Goal: Transaction & Acquisition: Purchase product/service

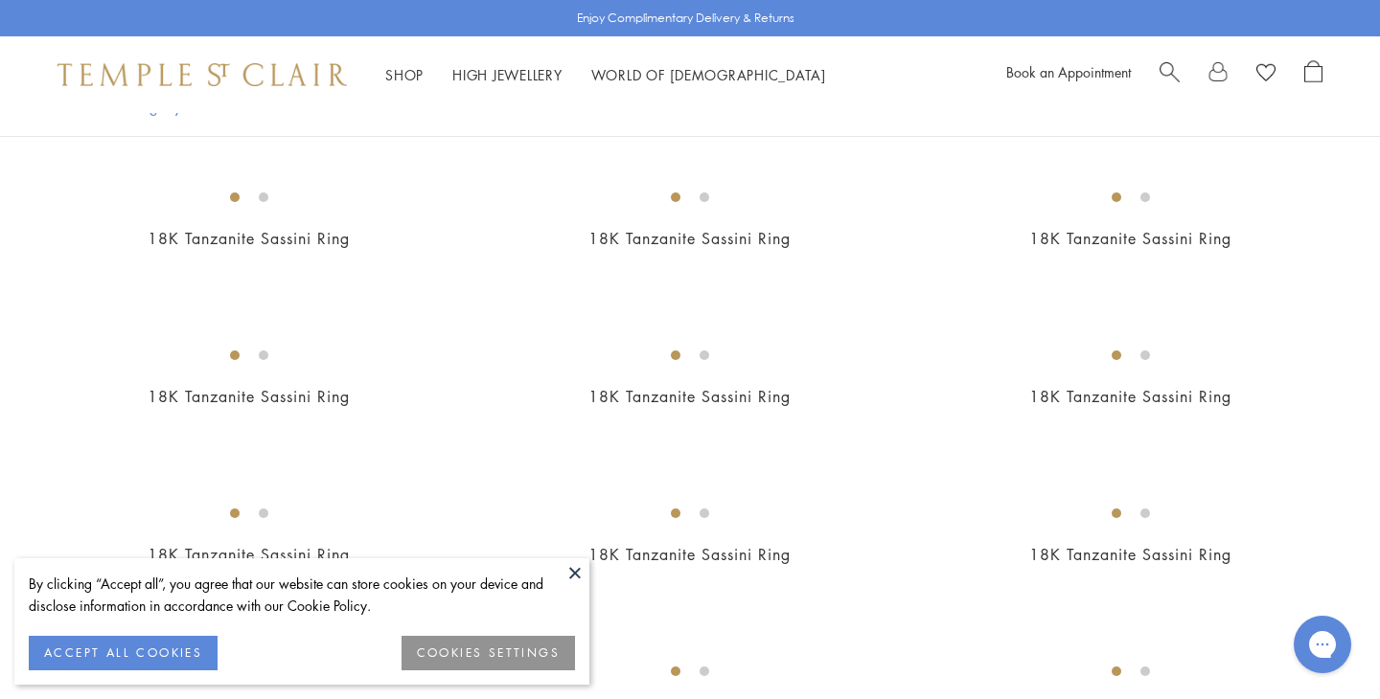
scroll to position [967, 0]
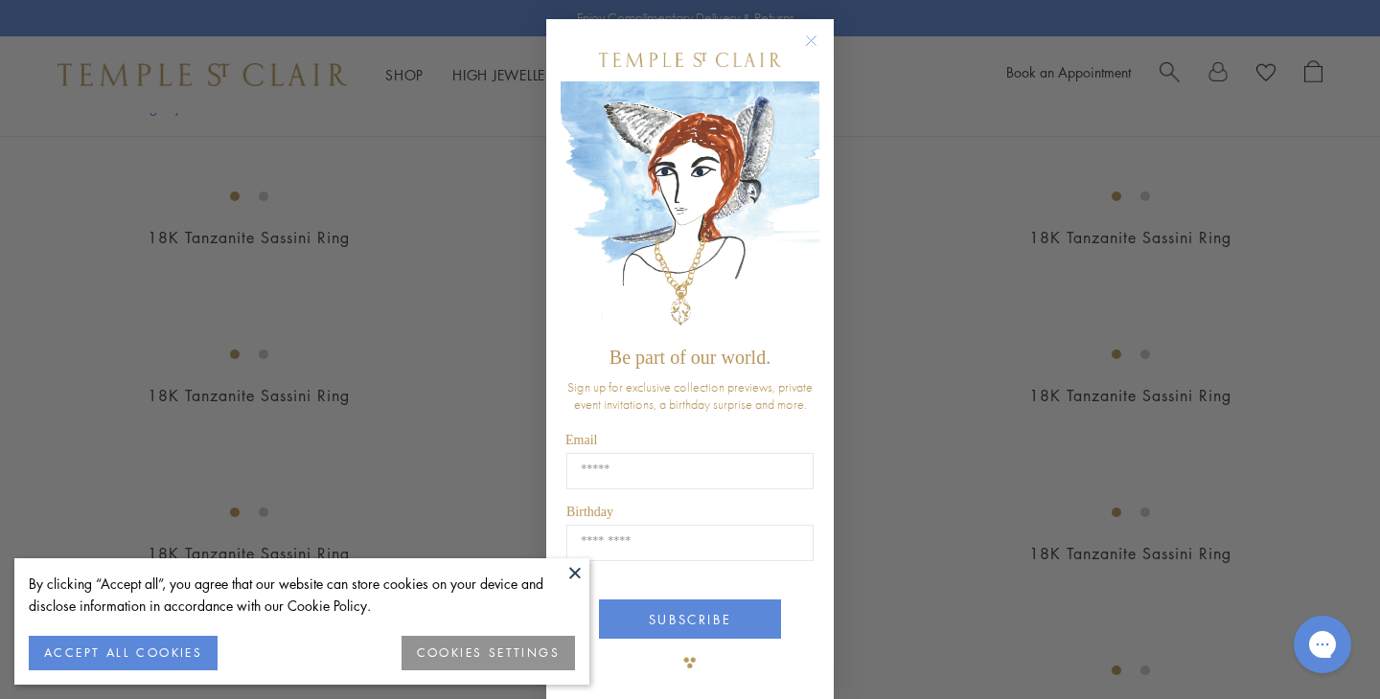
click at [815, 40] on circle "Close dialog" at bounding box center [811, 41] width 23 height 23
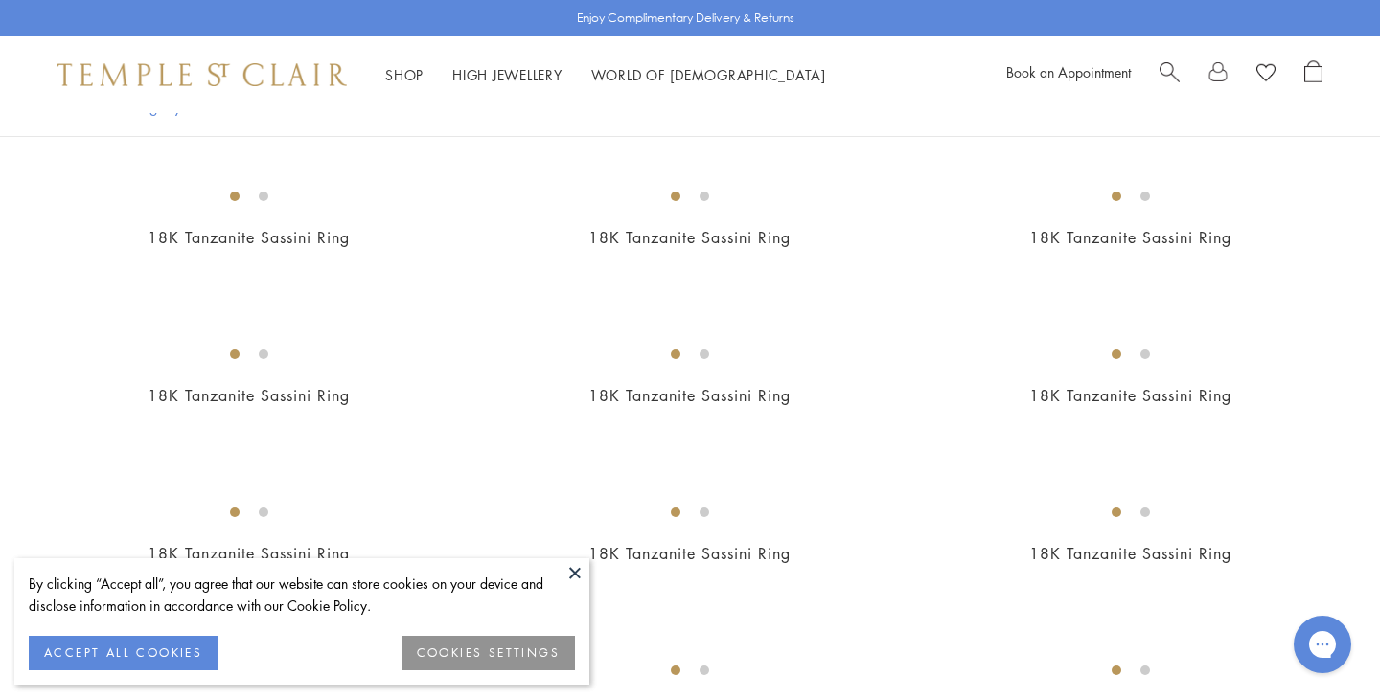
click at [569, 579] on button at bounding box center [574, 573] width 29 height 29
click at [573, 574] on button at bounding box center [574, 573] width 29 height 29
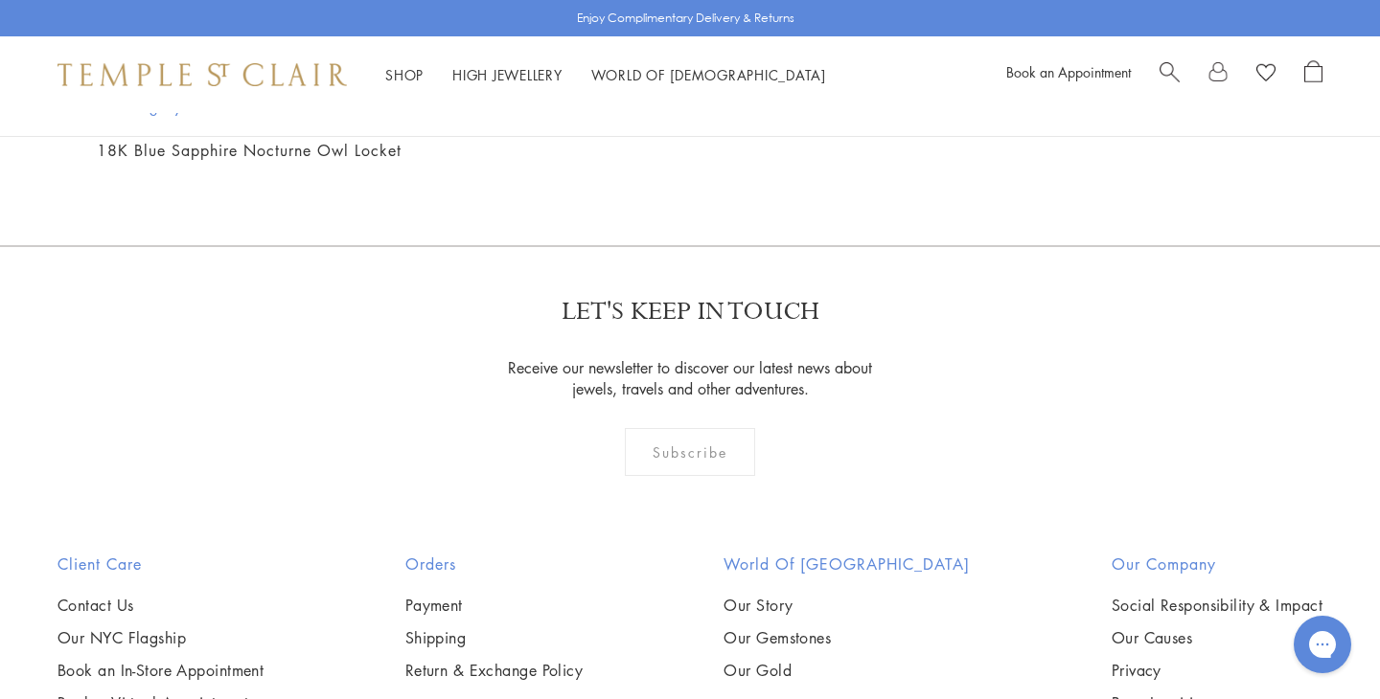
scroll to position [2286, 0]
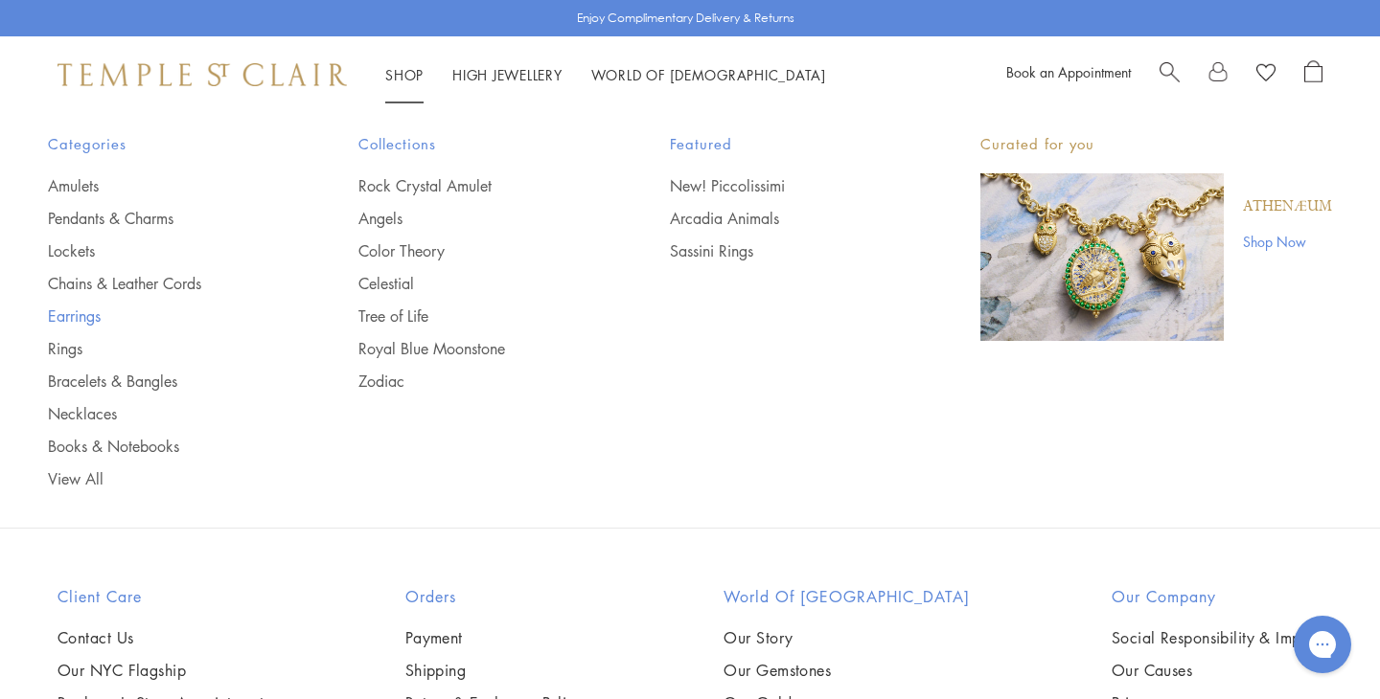
click at [89, 314] on link "Earrings" at bounding box center [165, 316] width 234 height 21
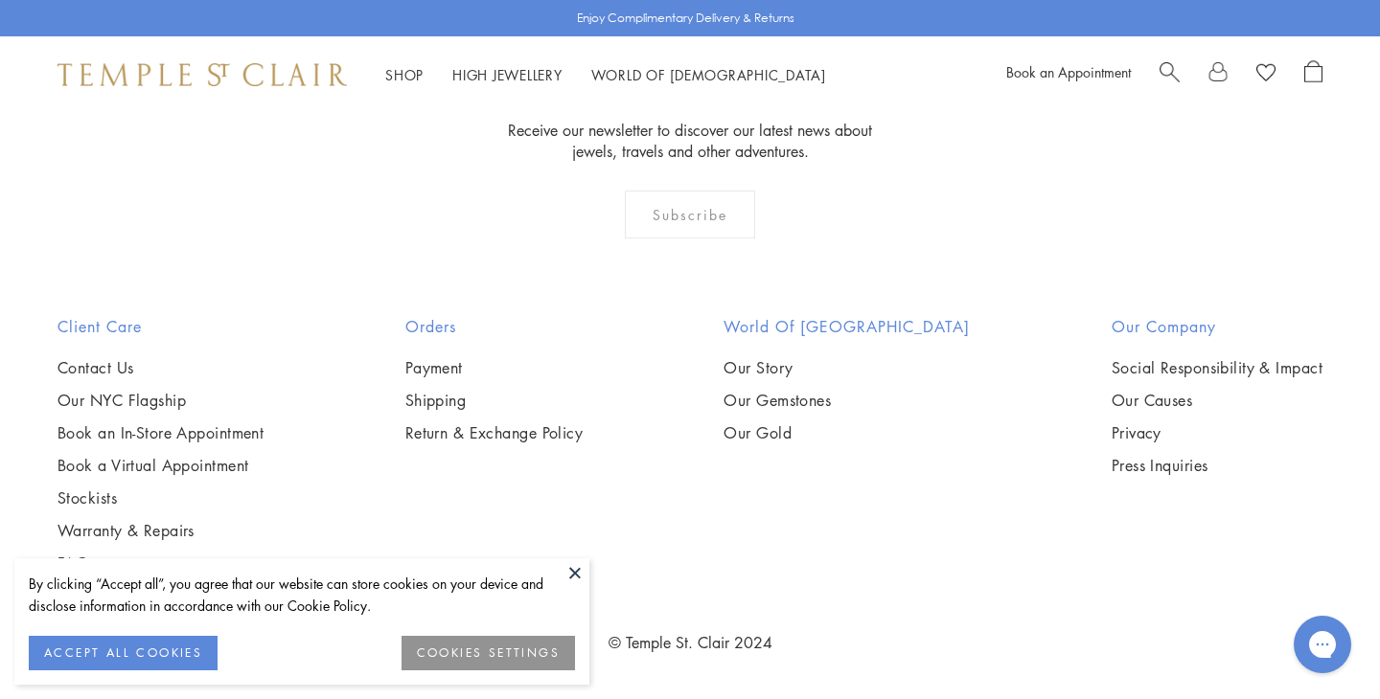
scroll to position [9453, 0]
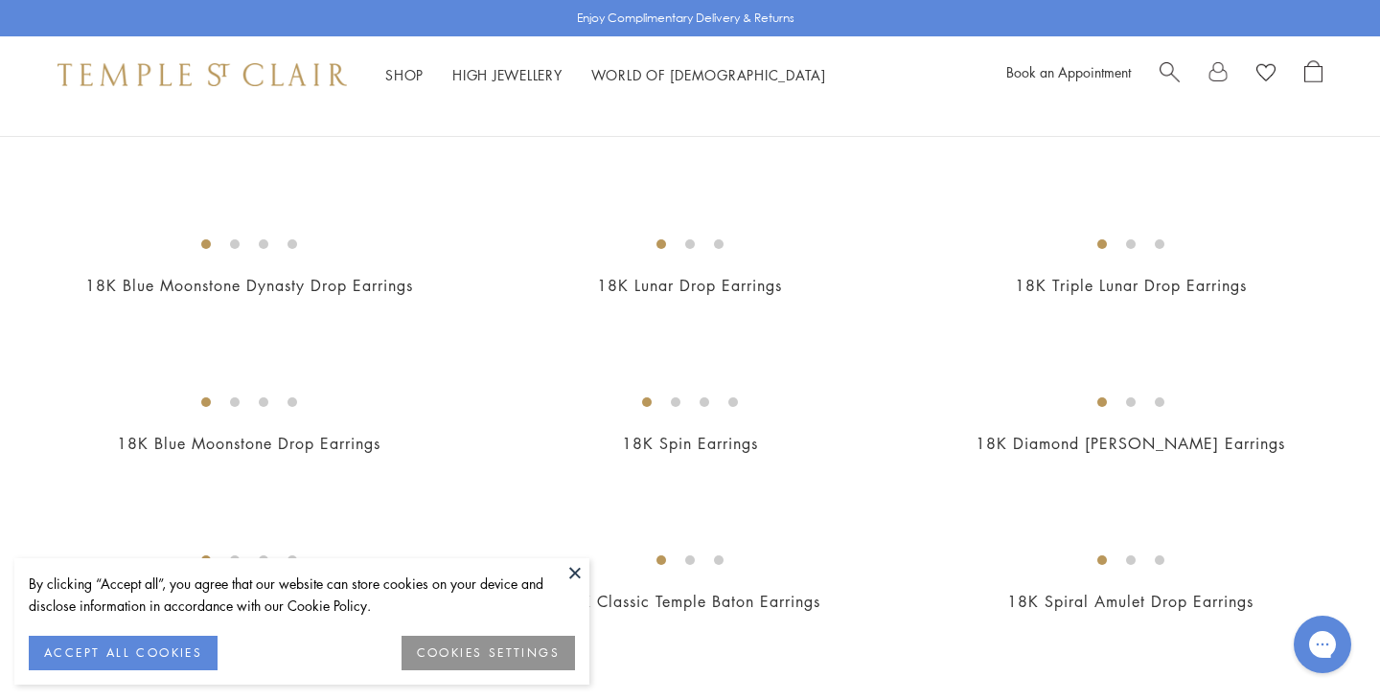
scroll to position [1892, 0]
click at [0, 0] on img at bounding box center [0, 0] width 0 height 0
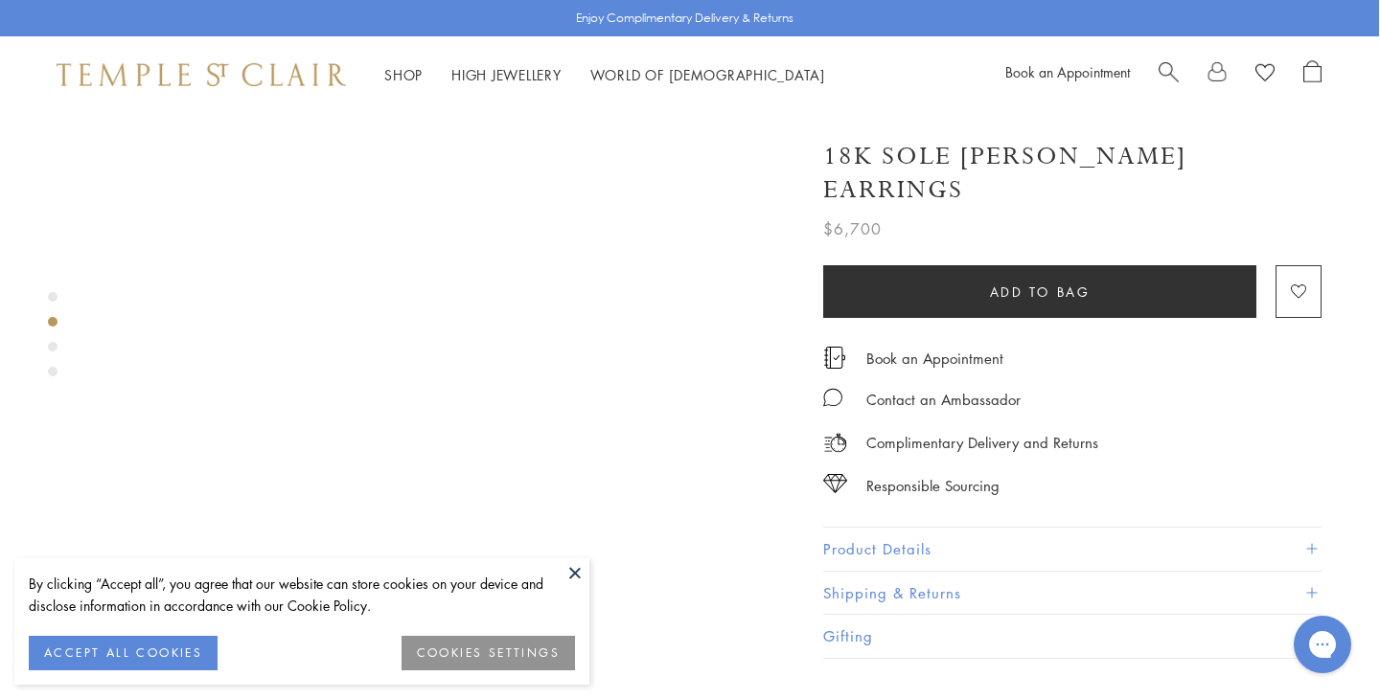
scroll to position [856, 1]
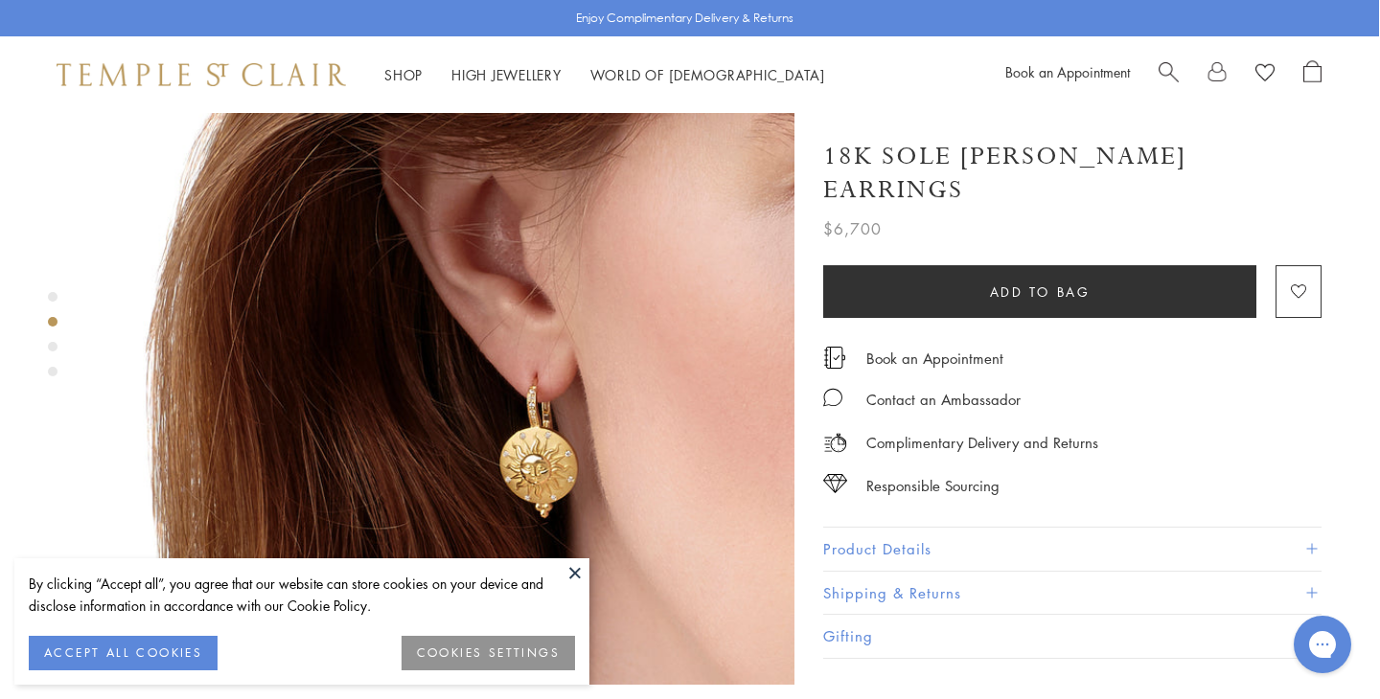
click at [573, 576] on button at bounding box center [574, 573] width 29 height 29
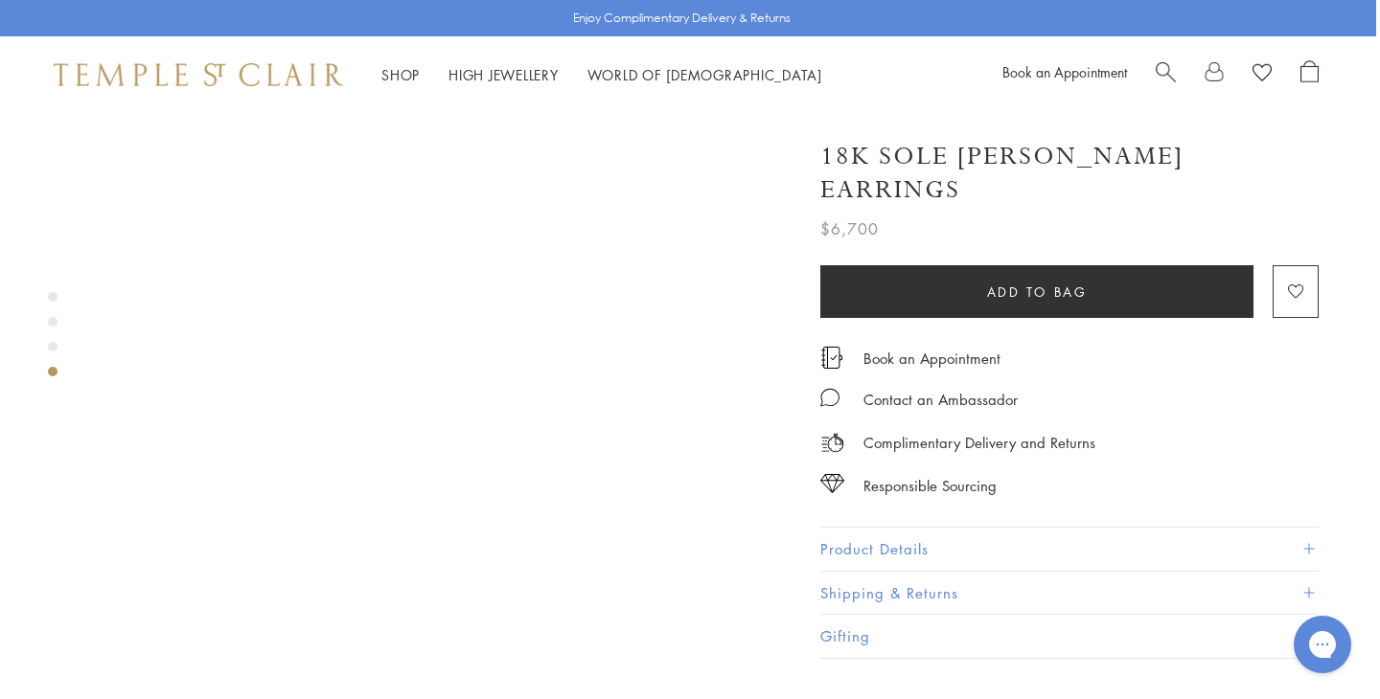
scroll to position [2233, 4]
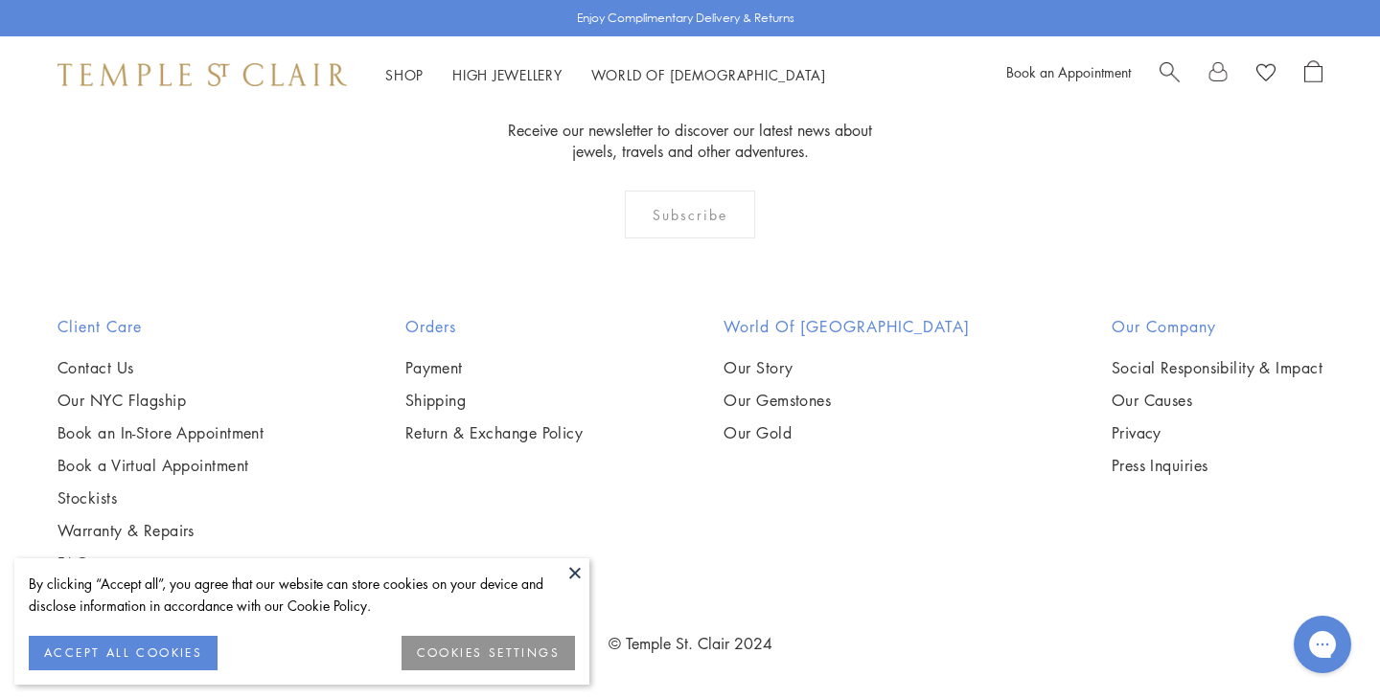
scroll to position [3433, 0]
click at [0, 0] on img at bounding box center [0, 0] width 0 height 0
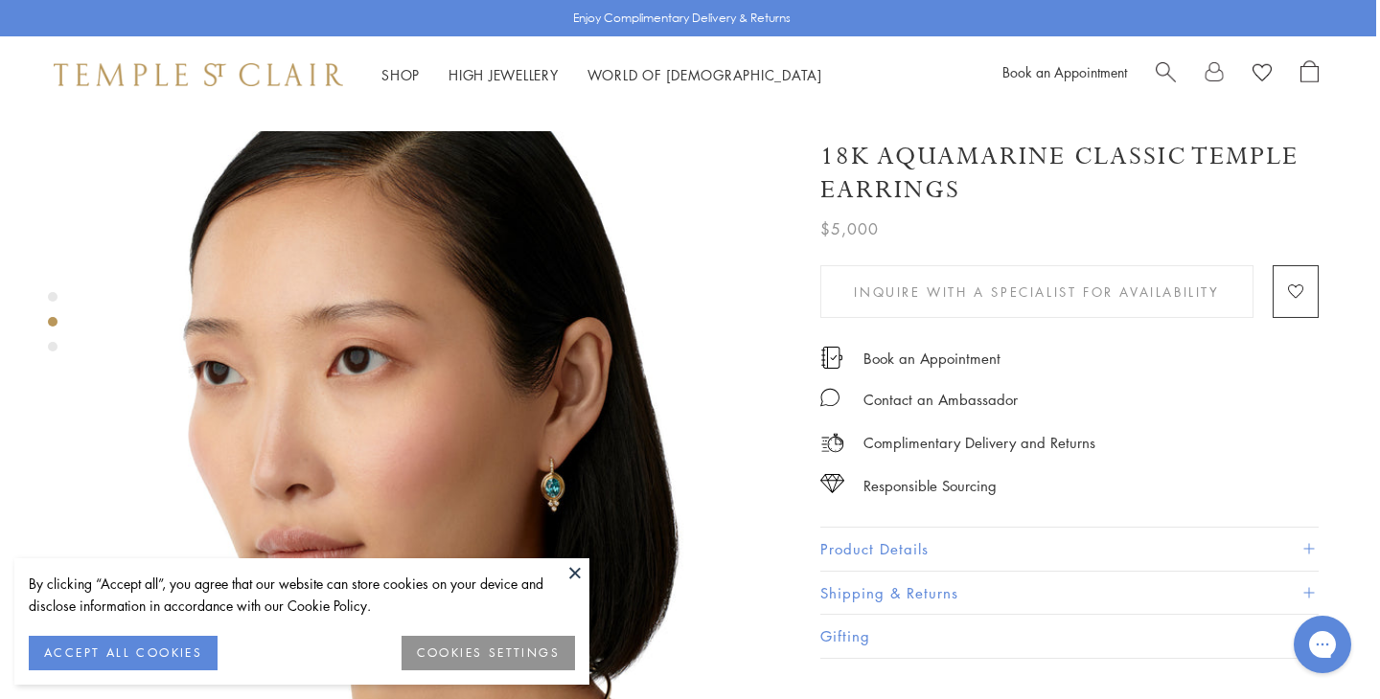
scroll to position [705, 4]
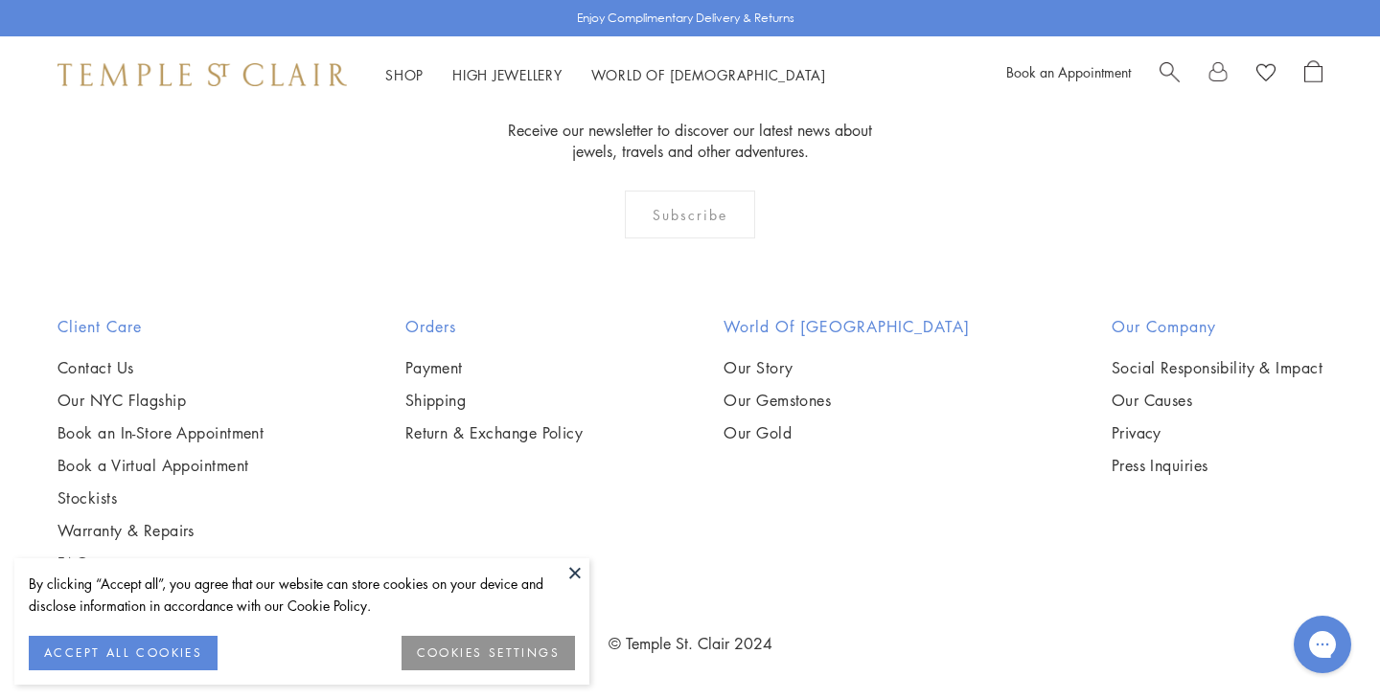
scroll to position [4009, 0]
click at [0, 0] on img at bounding box center [0, 0] width 0 height 0
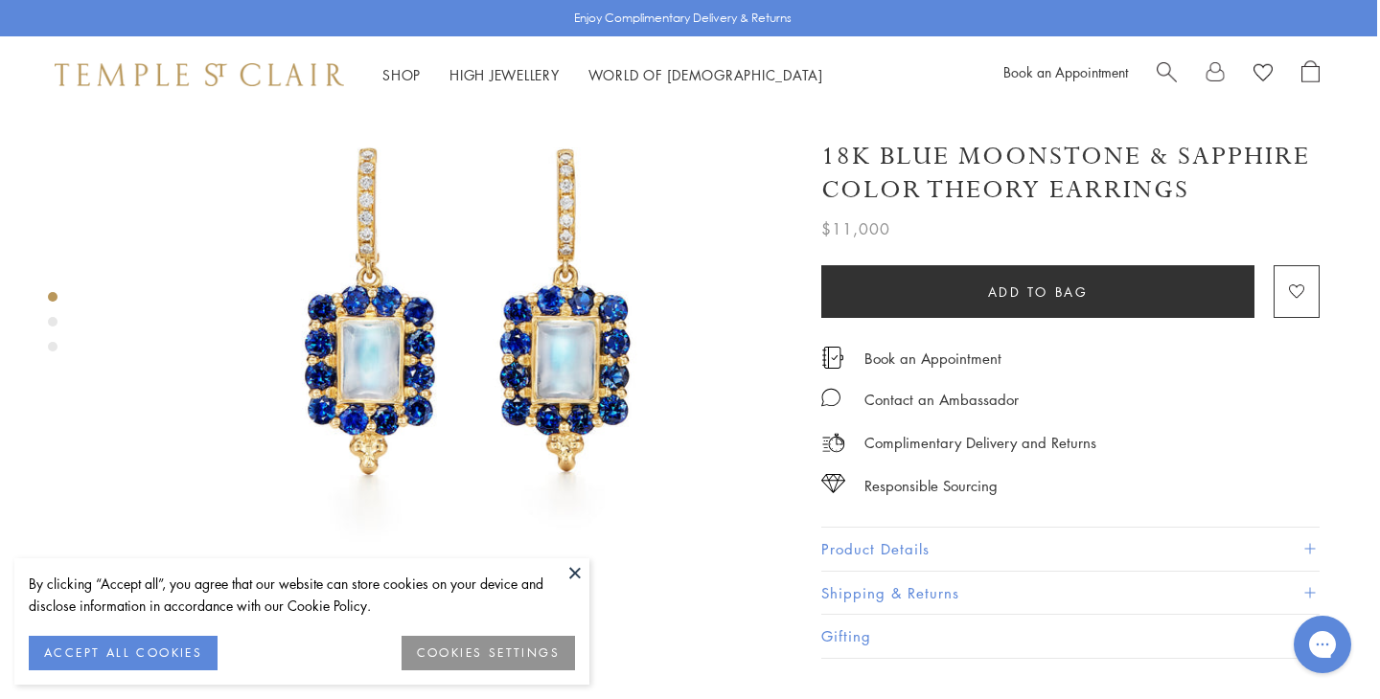
scroll to position [0, 3]
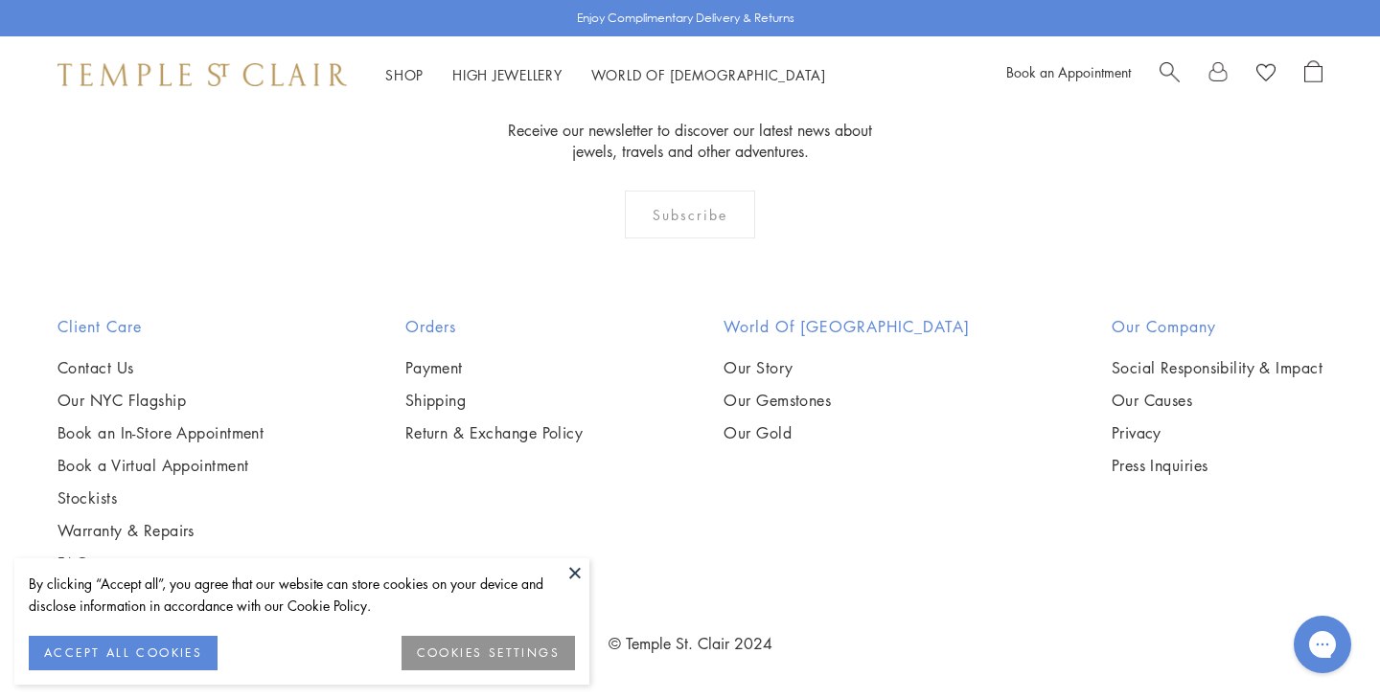
scroll to position [3424, 0]
click at [0, 0] on img at bounding box center [0, 0] width 0 height 0
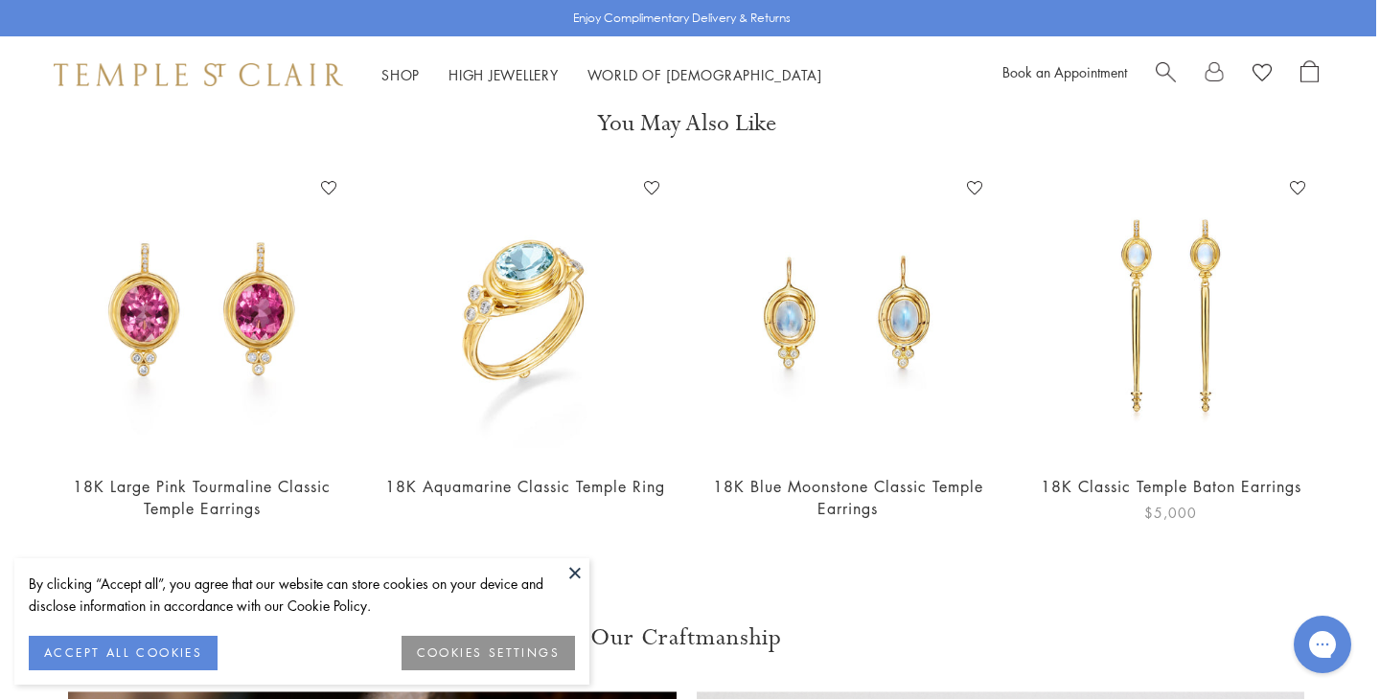
scroll to position [2231, 4]
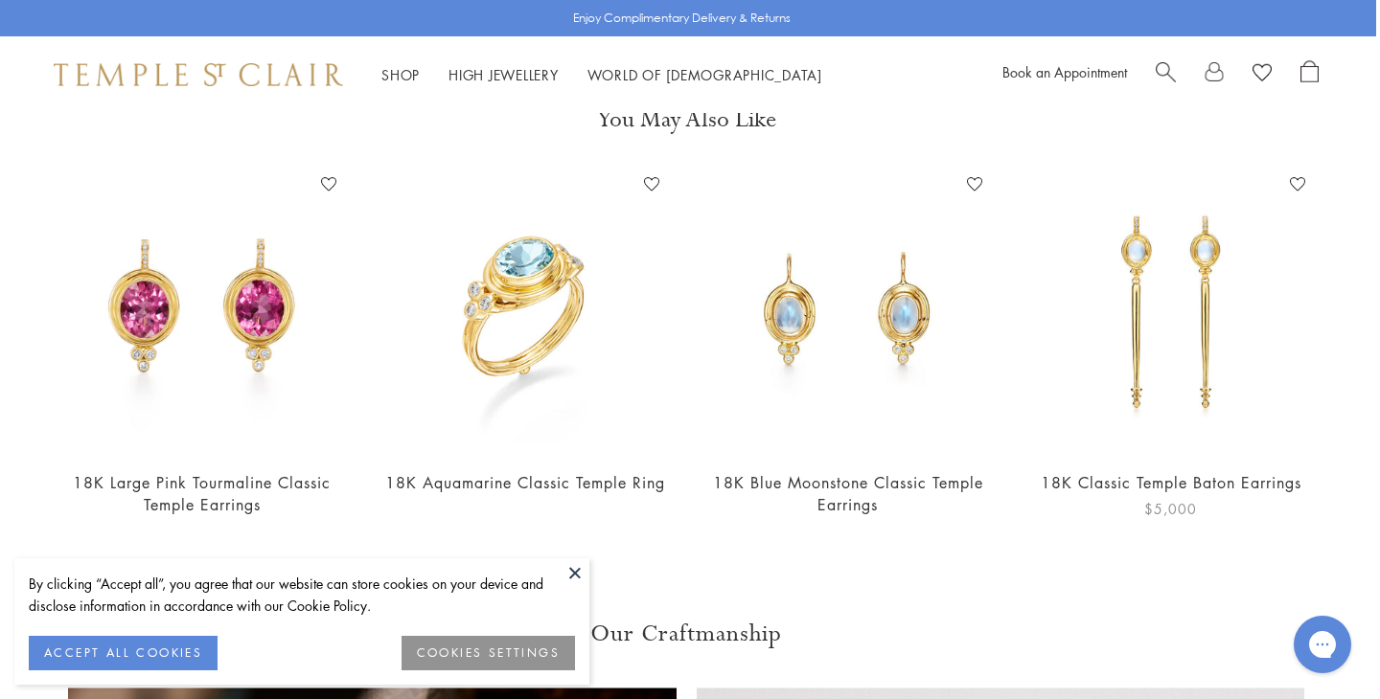
click at [1064, 354] on img at bounding box center [1170, 311] width 285 height 285
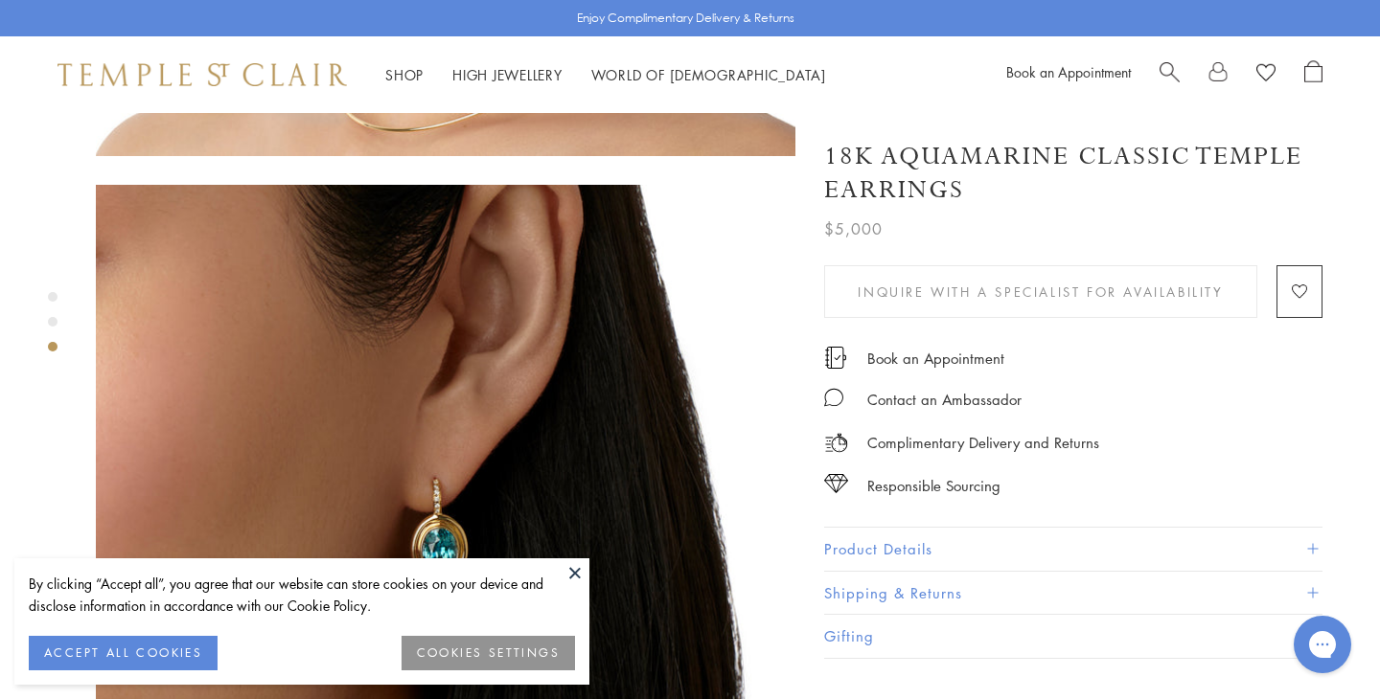
scroll to position [1380, 0]
